Goal: Navigation & Orientation: Find specific page/section

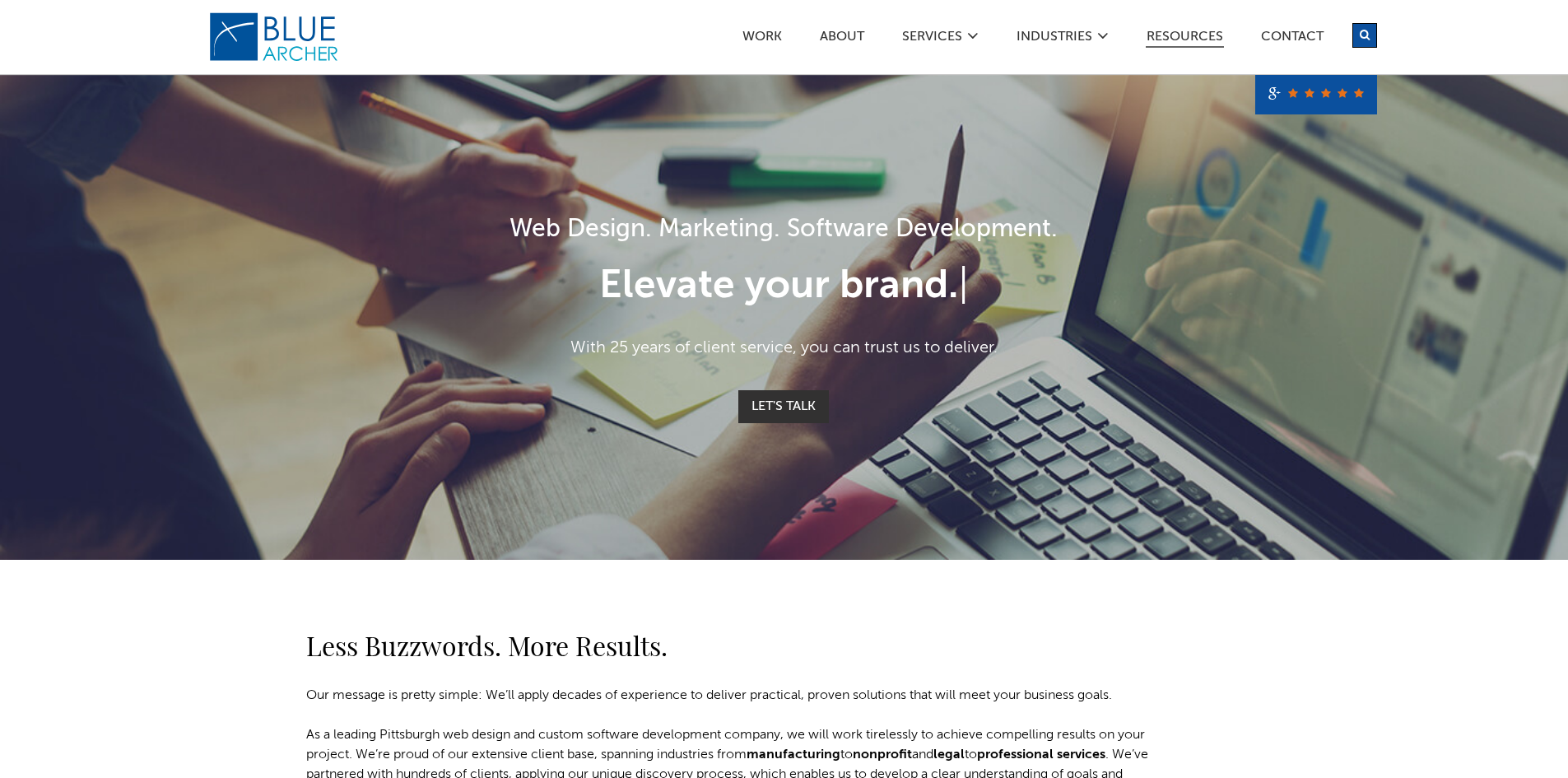
click at [1217, 34] on link "Resources" at bounding box center [1184, 39] width 78 height 17
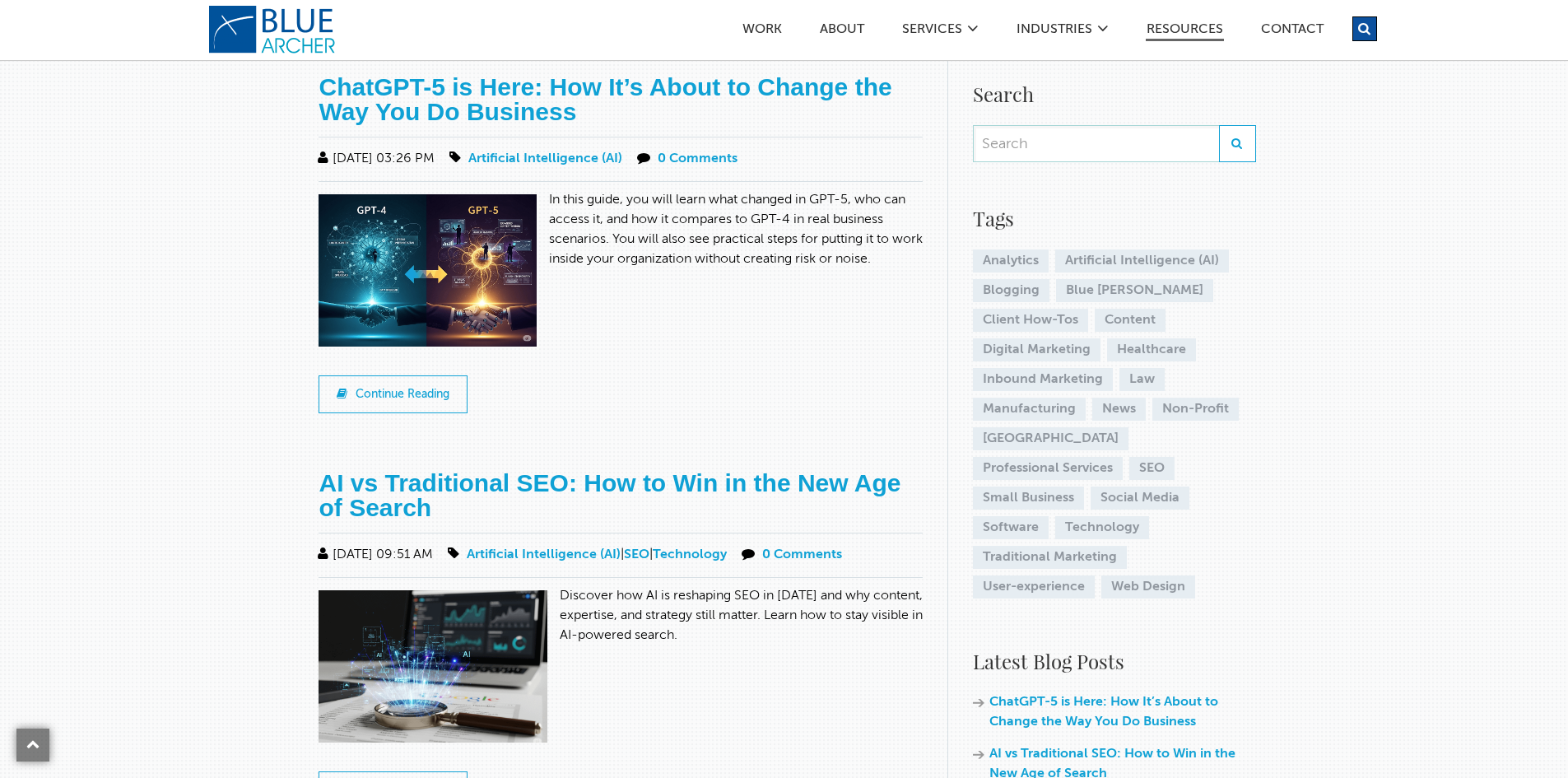
scroll to position [246, 0]
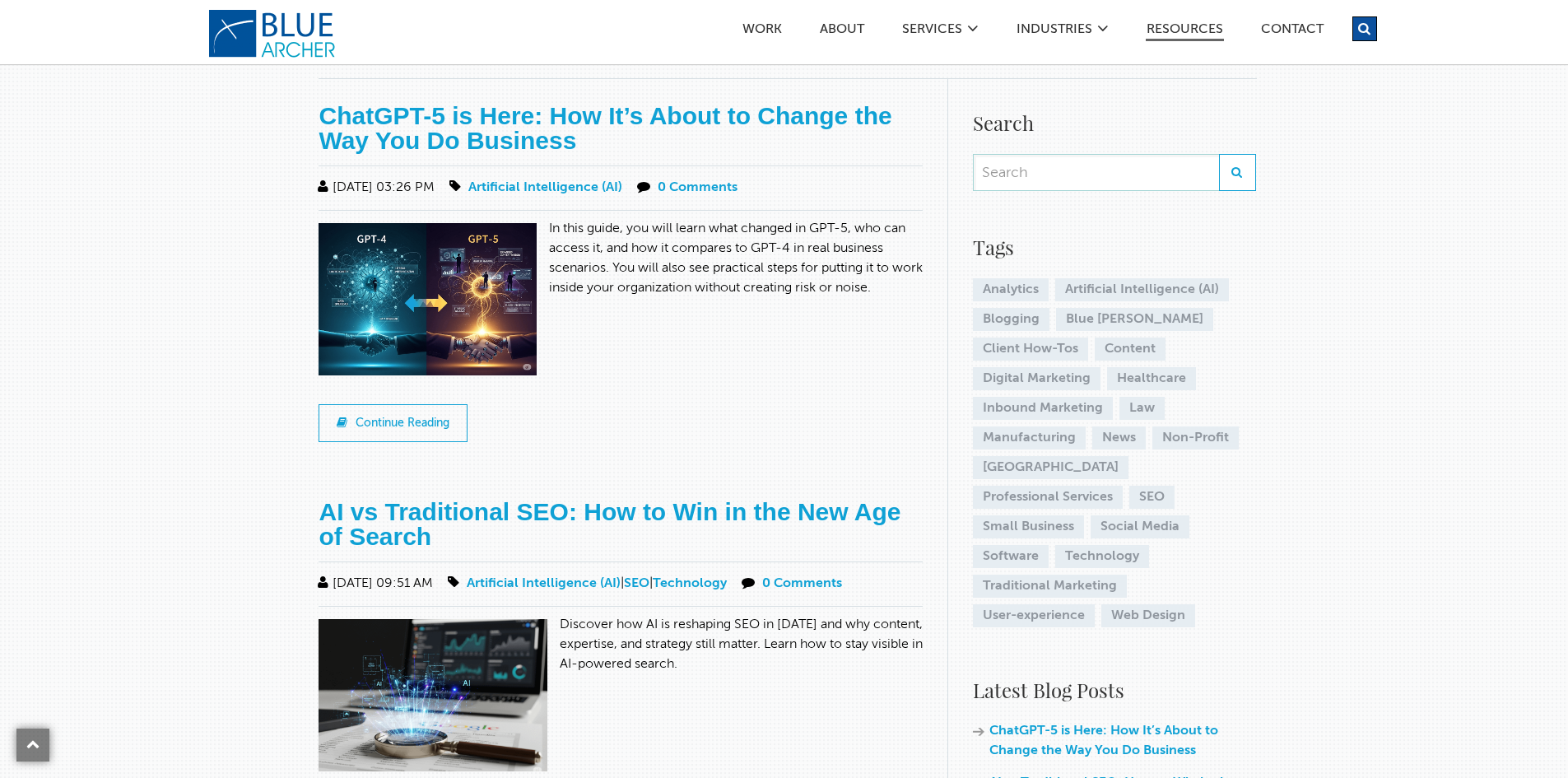
click at [258, 40] on link "logo" at bounding box center [273, 33] width 132 height 49
